Goal: Connect with others

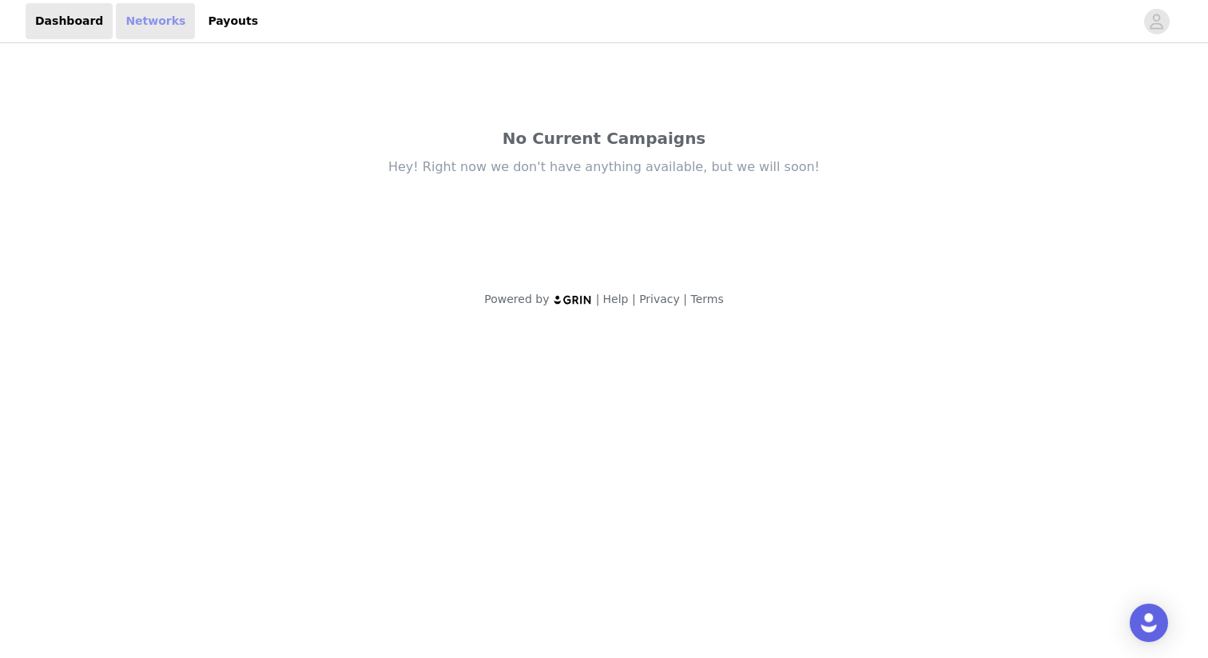
click at [153, 15] on link "Networks" at bounding box center [155, 21] width 79 height 36
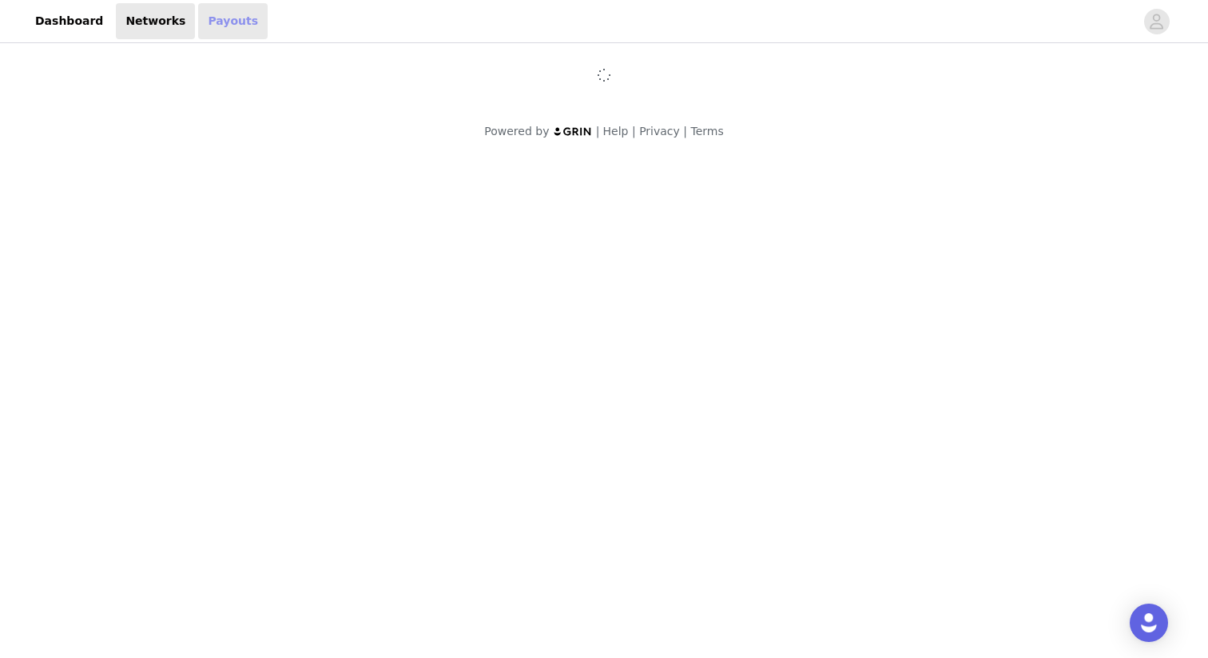
click at [213, 23] on link "Payouts" at bounding box center [233, 21] width 70 height 36
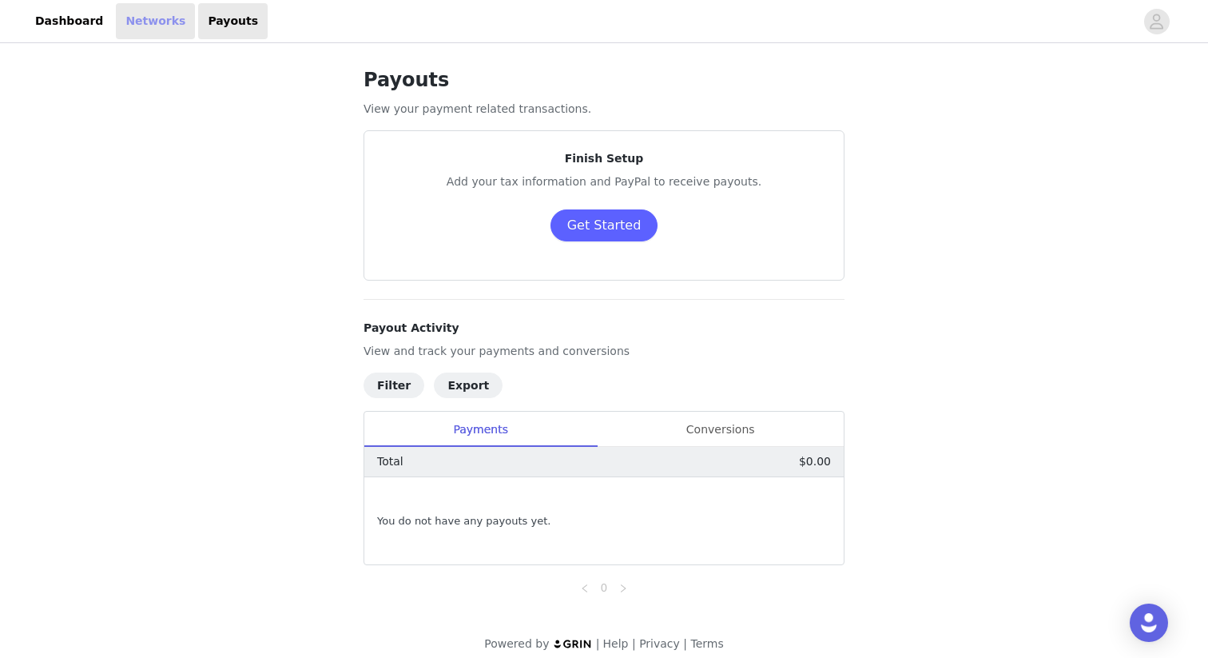
click at [149, 33] on link "Networks" at bounding box center [155, 21] width 79 height 36
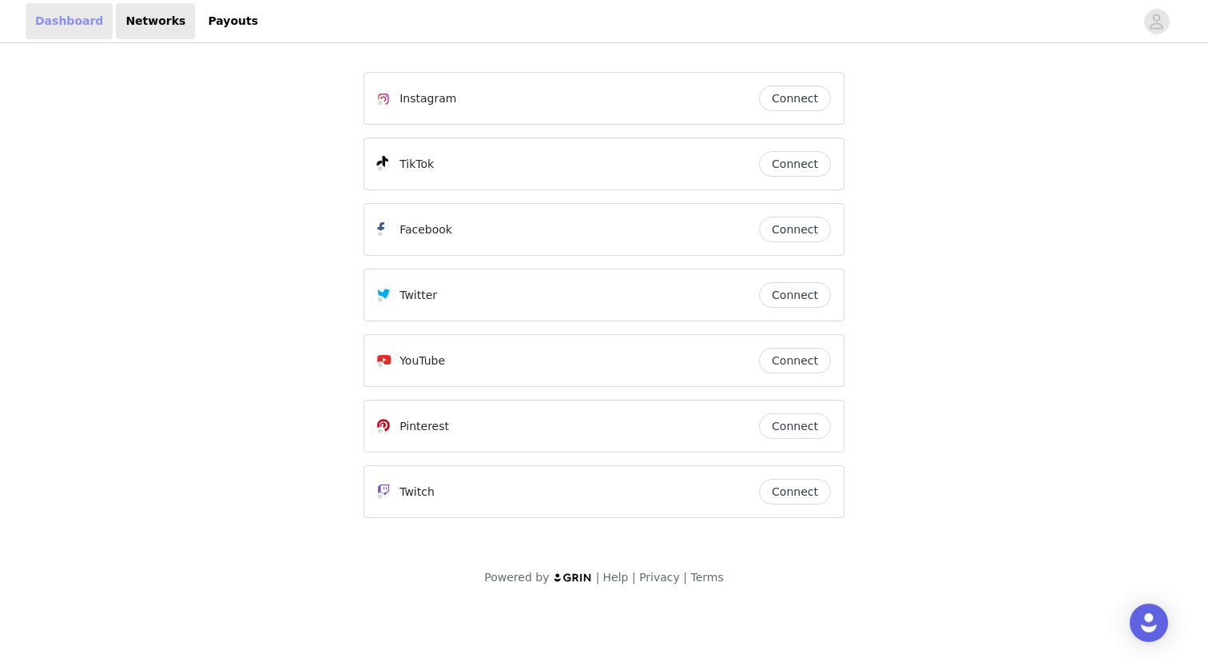
click at [61, 20] on link "Dashboard" at bounding box center [69, 21] width 87 height 36
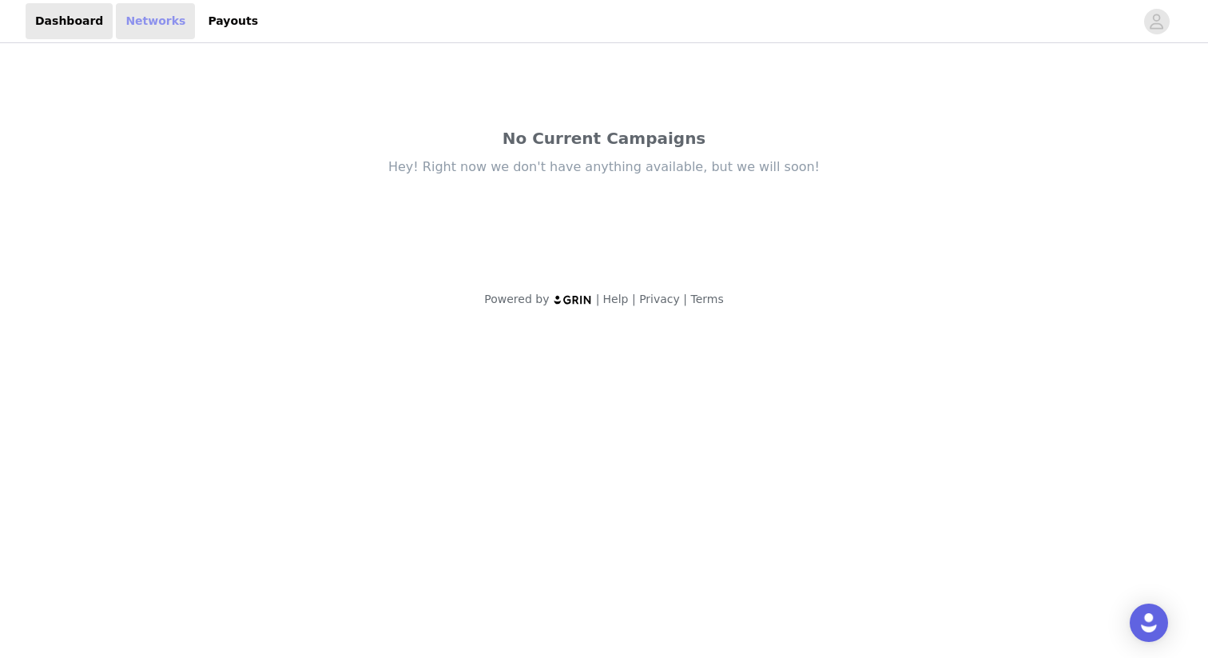
click at [134, 20] on link "Networks" at bounding box center [155, 21] width 79 height 36
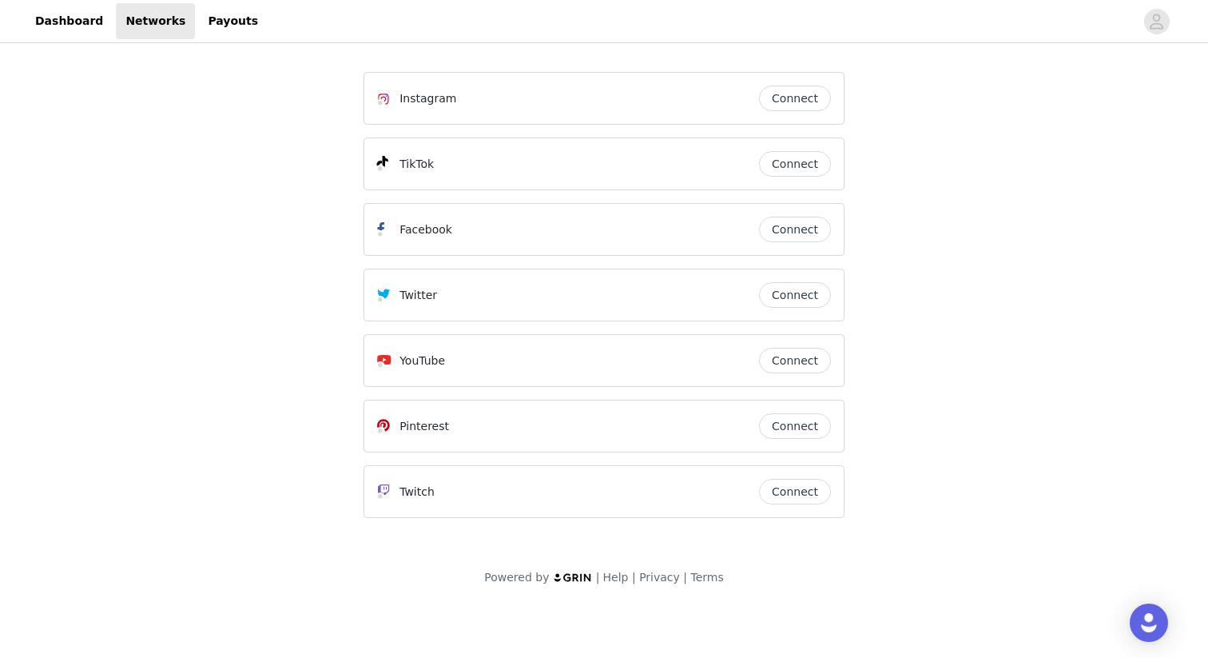
drag, startPoint x: 803, startPoint y: 99, endPoint x: 953, endPoint y: 138, distance: 154.5
click at [953, 138] on div "Instagram Connect TikTok Connect Facebook Connect Twitter Connect YouTube Conne…" at bounding box center [604, 325] width 1208 height 559
click at [809, 172] on button "Connect" at bounding box center [795, 164] width 72 height 26
